Goal: Task Accomplishment & Management: Manage account settings

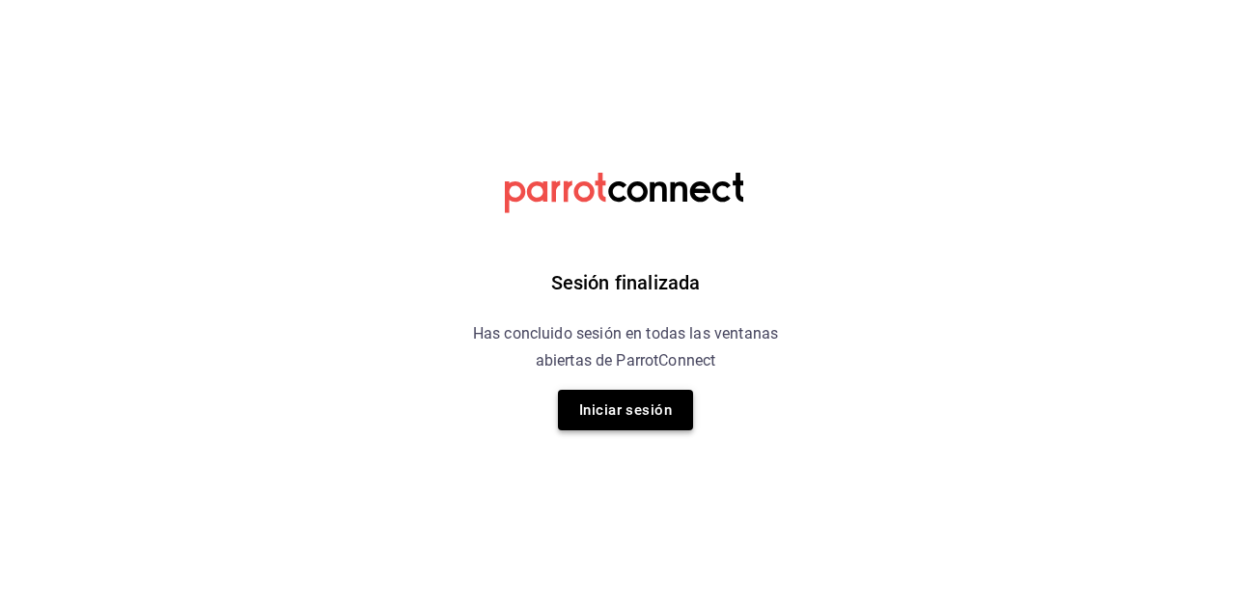
click at [622, 409] on button "Iniciar sesión" at bounding box center [625, 410] width 135 height 41
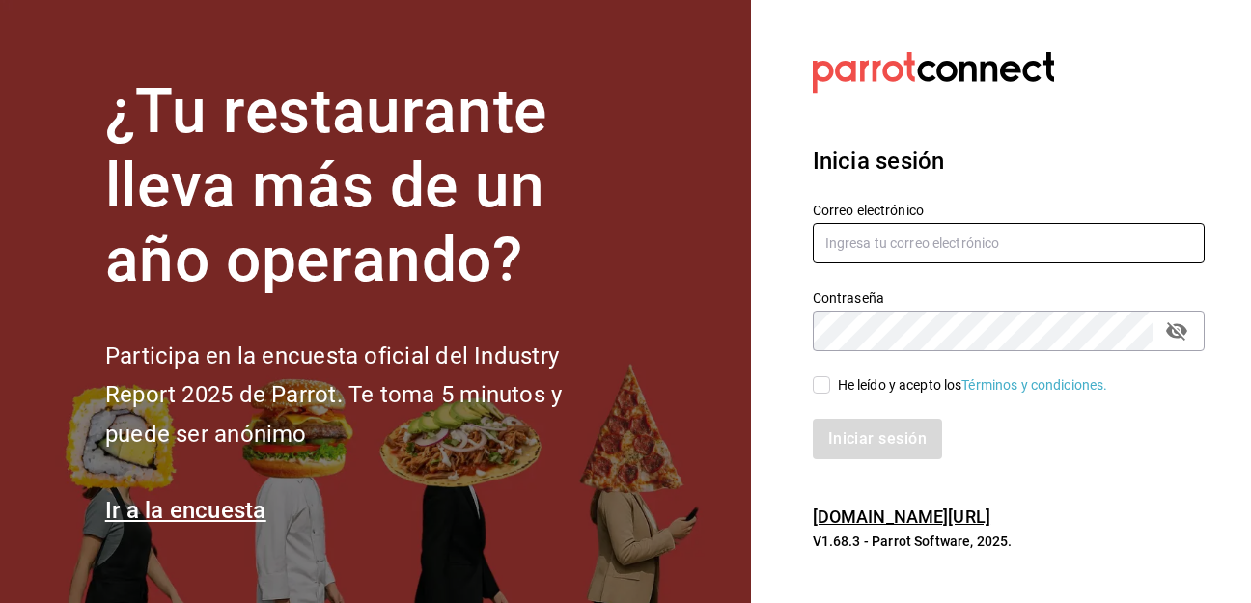
type input "adm.astroboy@gmail.com"
click at [818, 382] on input "He leído y acepto los Términos y condiciones." at bounding box center [821, 384] width 17 height 17
checkbox input "true"
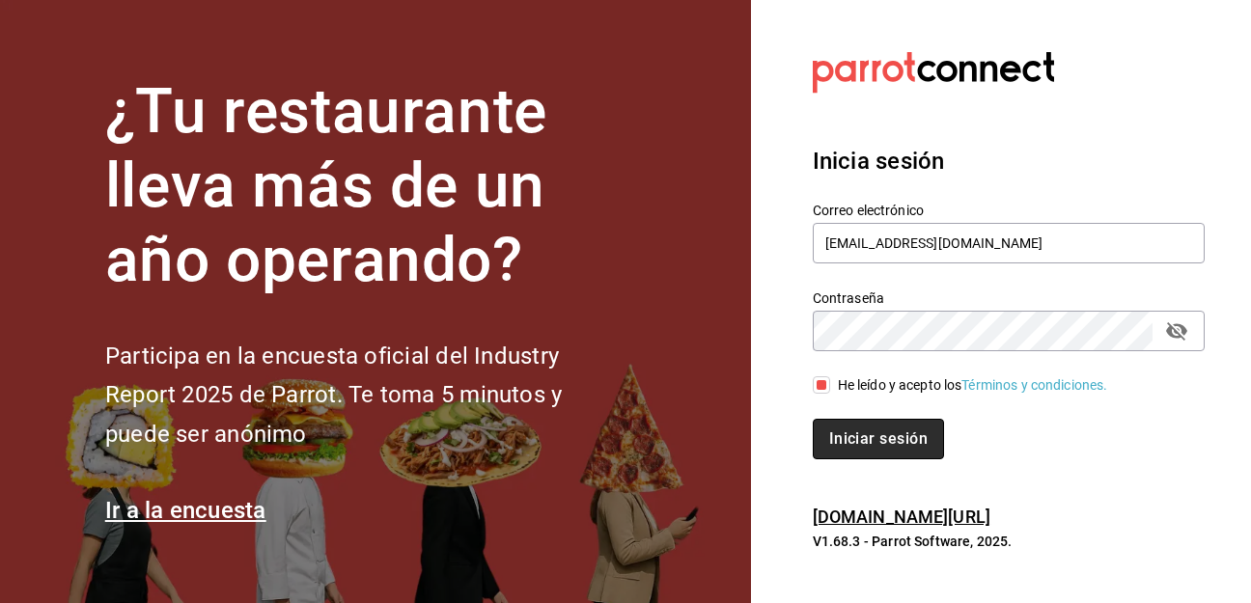
click at [849, 441] on button "Iniciar sesión" at bounding box center [878, 439] width 131 height 41
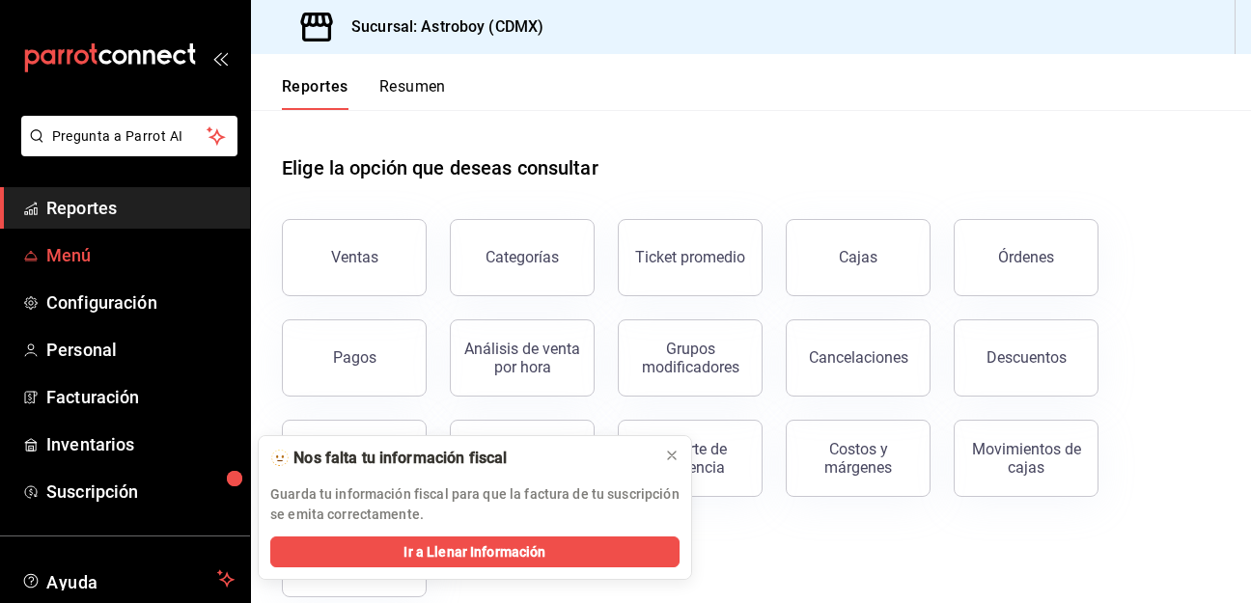
click at [85, 255] on span "Menú" at bounding box center [140, 255] width 188 height 26
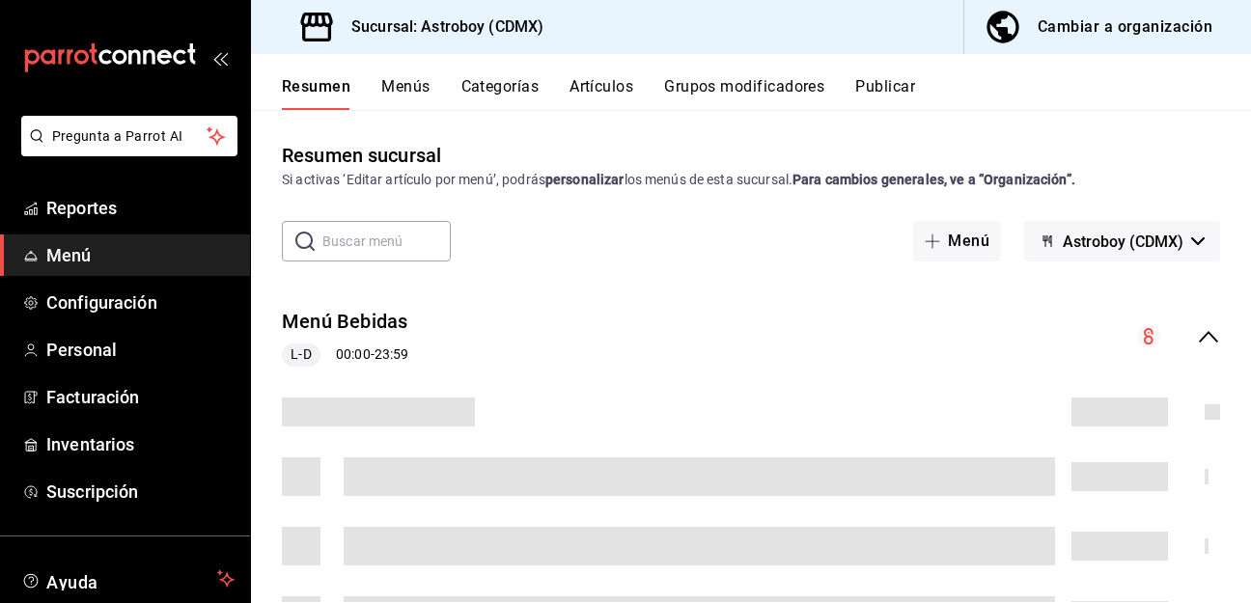
click at [595, 87] on button "Artículos" at bounding box center [601, 93] width 64 height 33
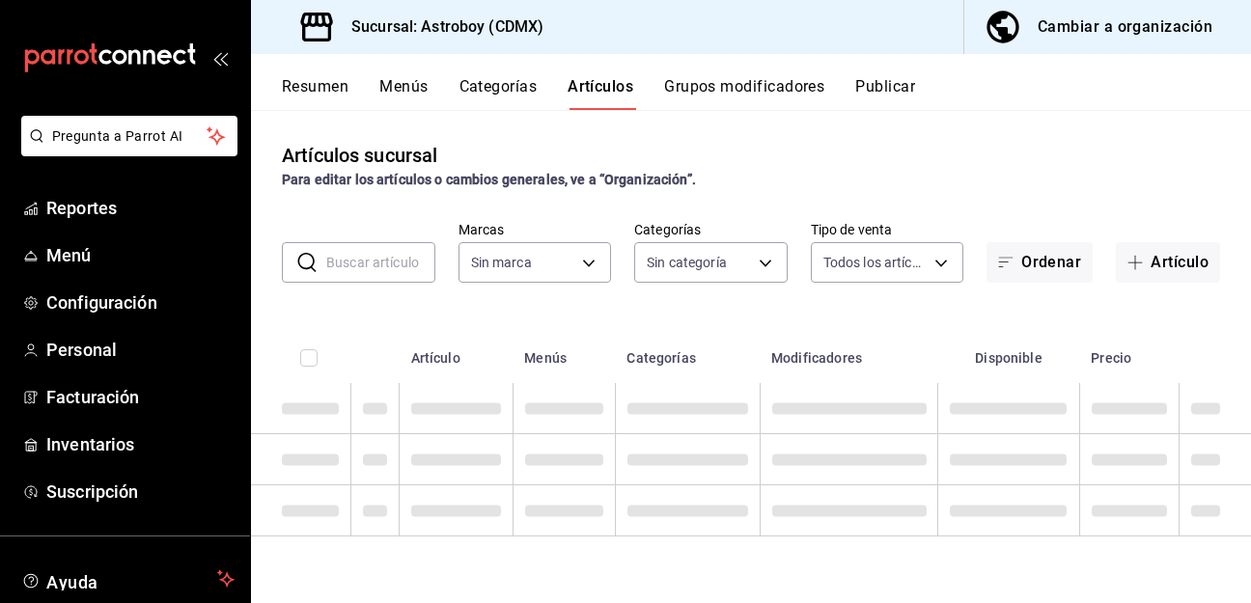
click at [370, 265] on input "text" at bounding box center [380, 262] width 109 height 39
type input "c35c8f6d-19ea-4b1f-88e5-75197b530b16"
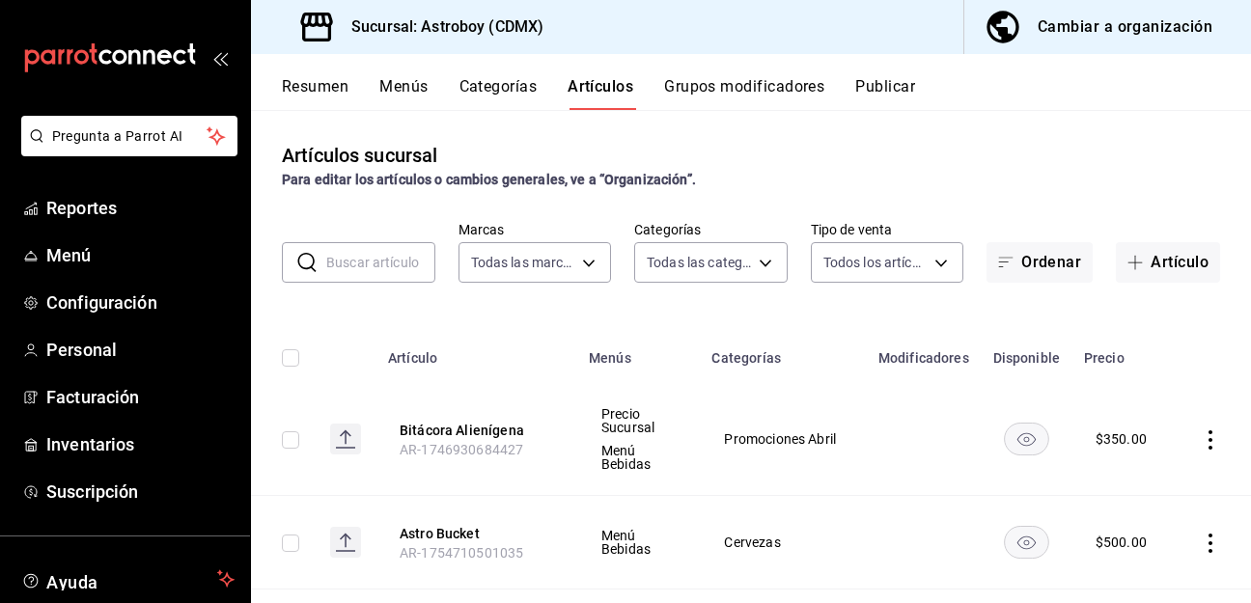
type input "79d42480-7791-4fc3-818f-df9928624ea9,94c32e7c-de73-4e1f-8dbf-98bebc0ffb2e,fad23…"
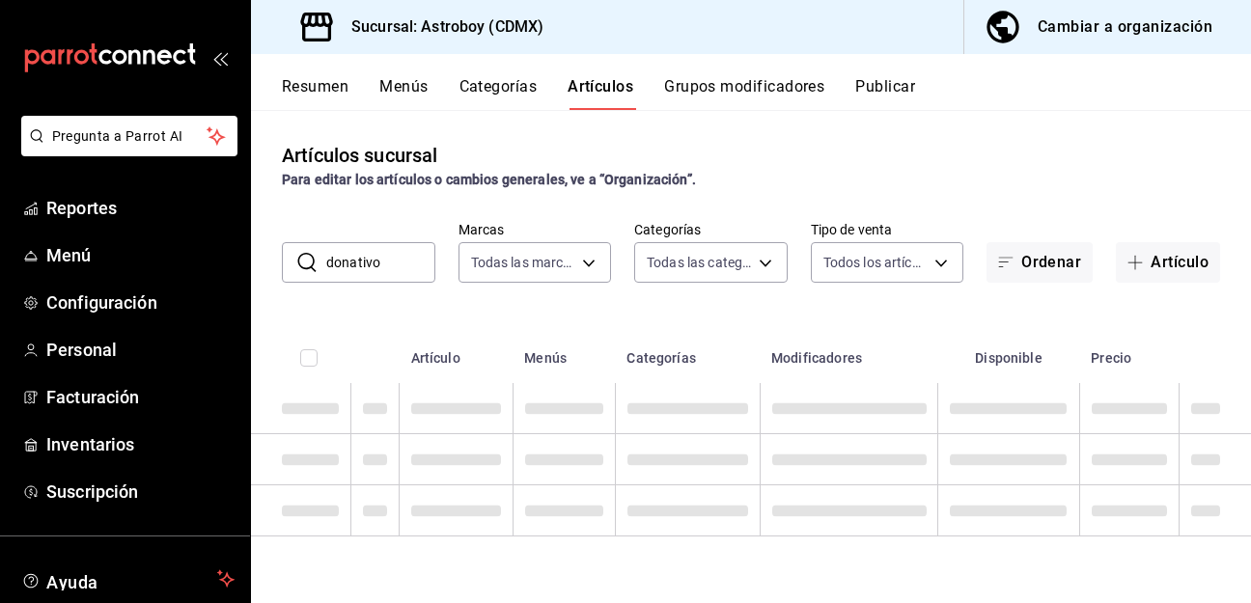
type input "donativo"
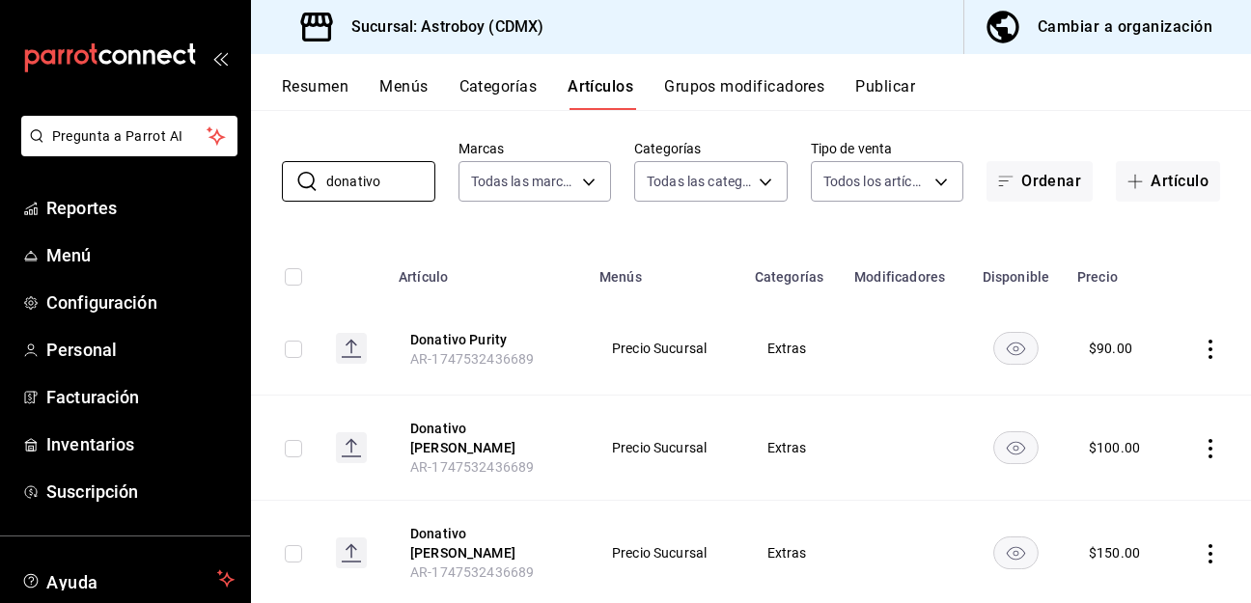
scroll to position [119, 0]
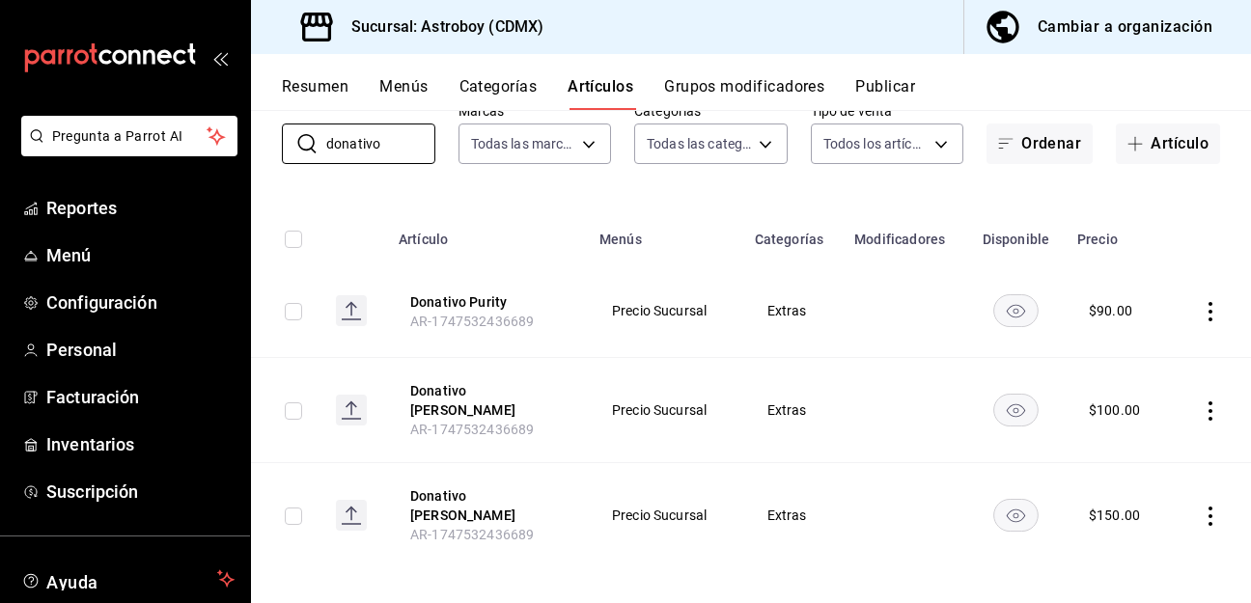
click at [1209, 309] on icon "actions" at bounding box center [1209, 311] width 19 height 19
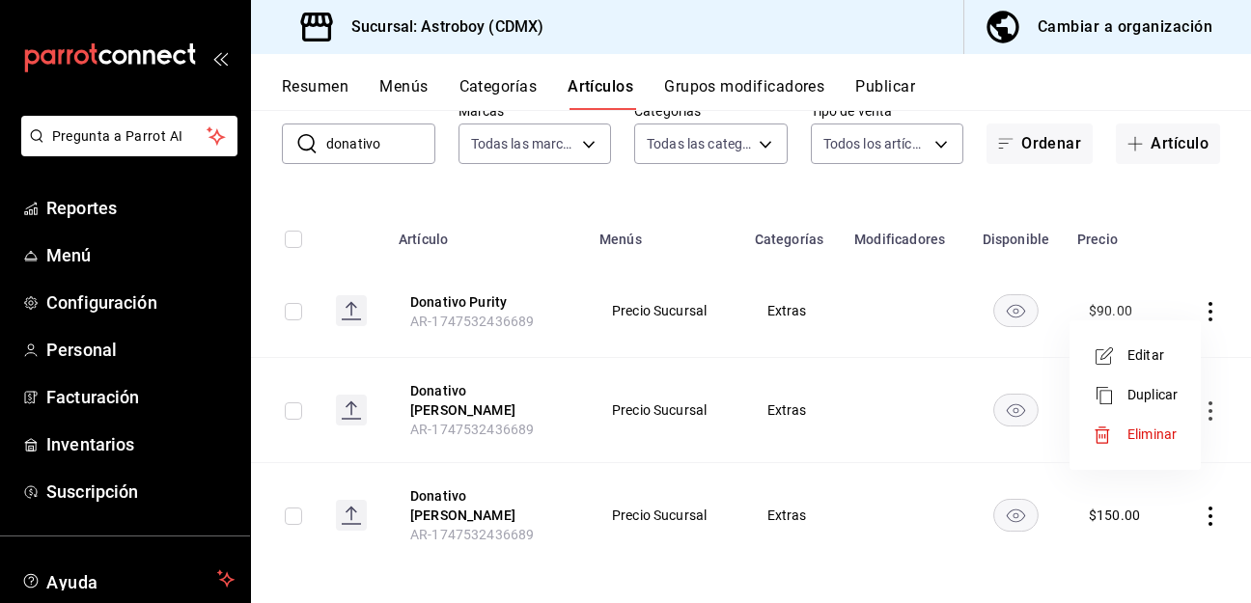
click at [1150, 354] on span "Editar" at bounding box center [1152, 355] width 50 height 20
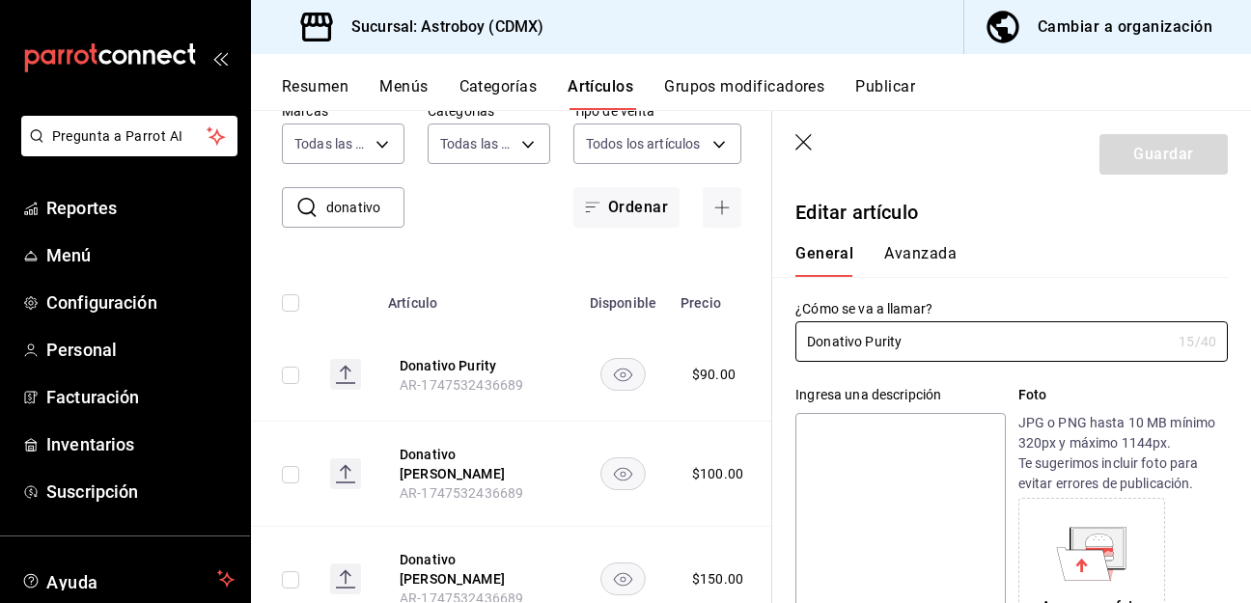
type input "$90.00"
click at [886, 344] on input "Donativo Purity" at bounding box center [982, 341] width 375 height 39
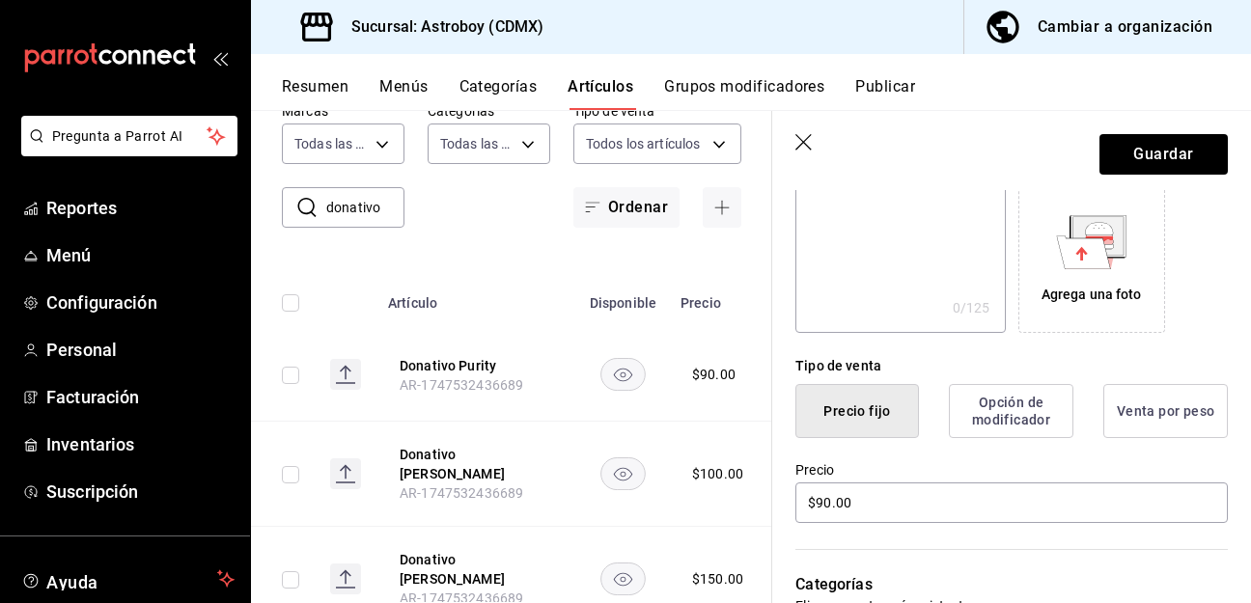
scroll to position [313, 0]
type input "Donativo Arcia"
click at [833, 507] on input "$90.00" at bounding box center [1011, 502] width 432 height 41
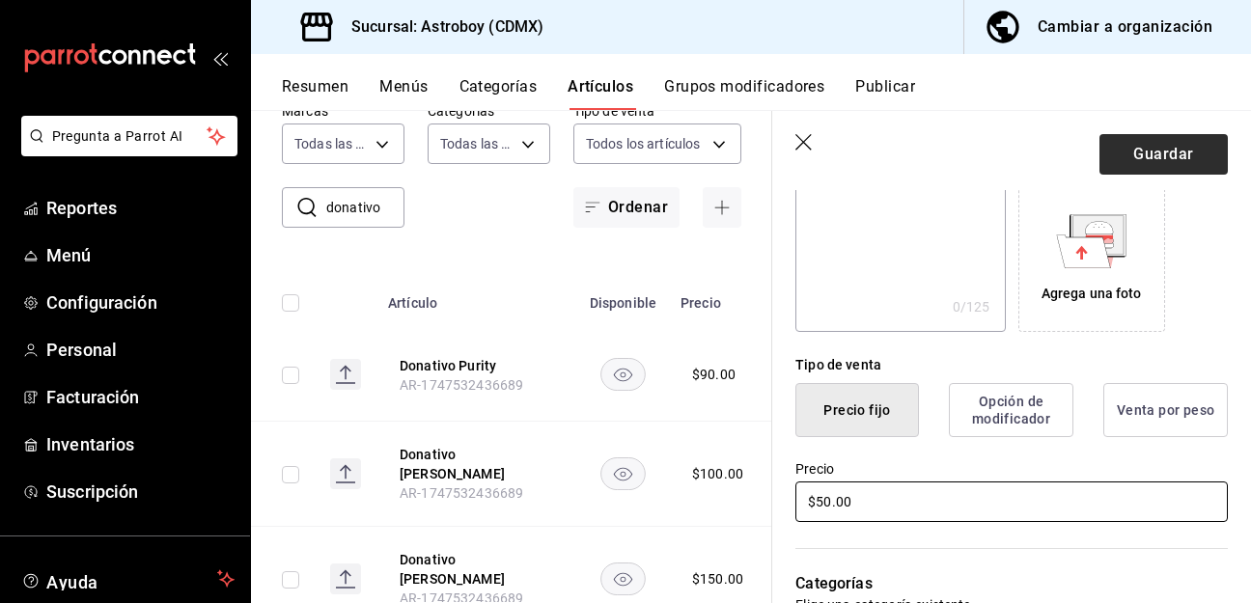
type input "$50.00"
click at [1165, 156] on button "Guardar" at bounding box center [1163, 154] width 128 height 41
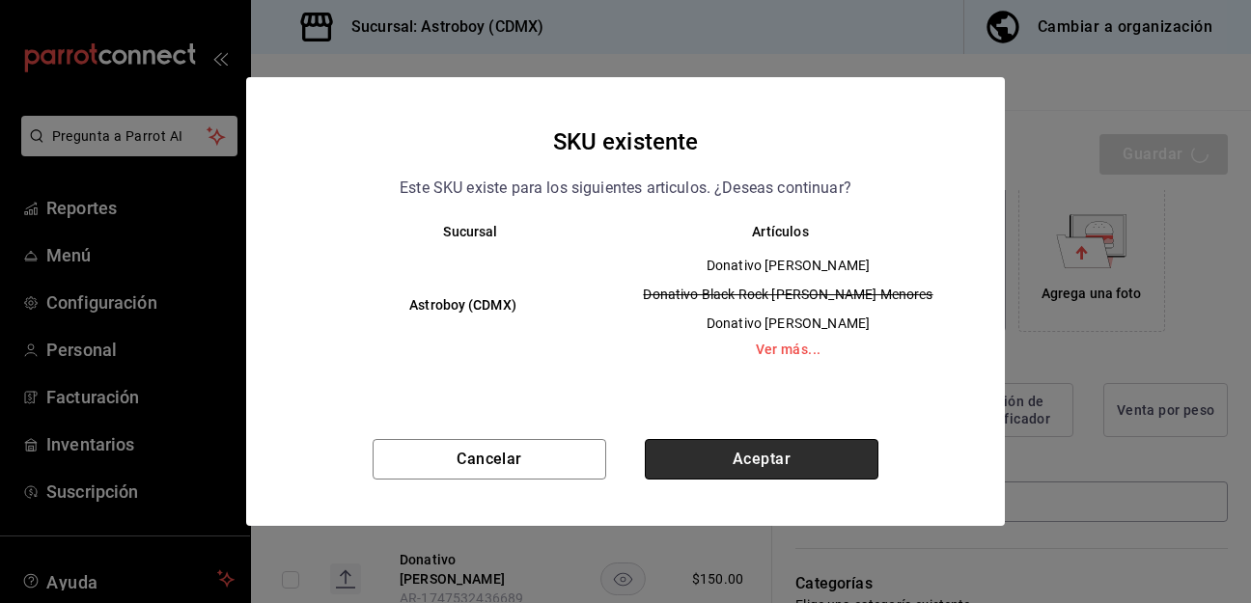
click at [785, 470] on button "Aceptar" at bounding box center [762, 459] width 234 height 41
